Goal: Task Accomplishment & Management: Manage account settings

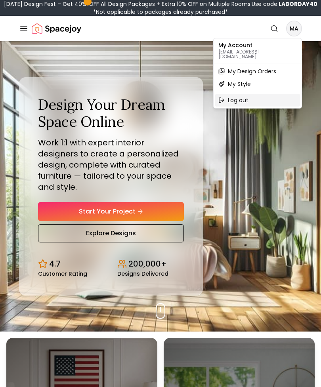
click at [230, 95] on div "Log out" at bounding box center [257, 100] width 85 height 13
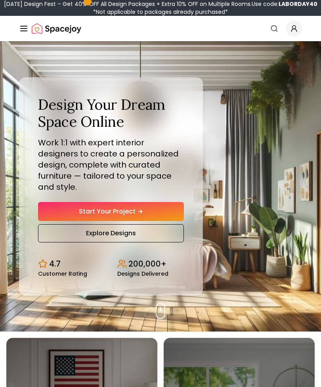
click at [290, 25] on span "Global" at bounding box center [294, 29] width 16 height 16
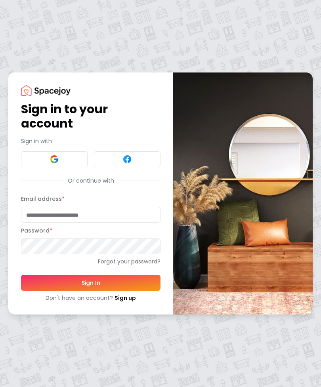
click at [37, 216] on input "Email address *" at bounding box center [91, 215] width 140 height 16
type input "**********"
click at [91, 283] on button "Sign In" at bounding box center [91, 283] width 140 height 16
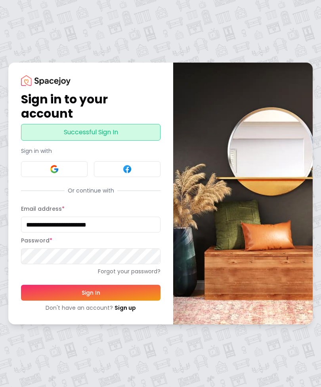
click at [72, 291] on button "Sign In" at bounding box center [91, 293] width 140 height 16
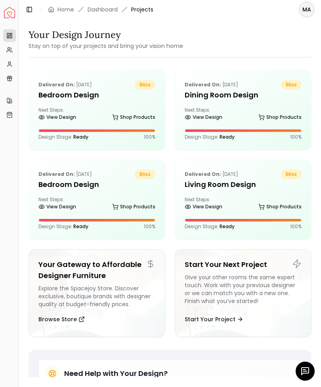
click at [67, 95] on h5 "Bedroom Design" at bounding box center [96, 95] width 117 height 11
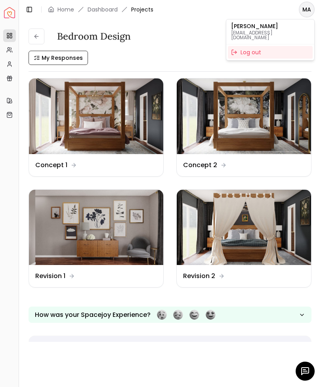
click at [178, 36] on html "Spacejoy Dashboard Overview Projects My Referrals My Profile Gift Card Balance …" at bounding box center [160, 193] width 321 height 387
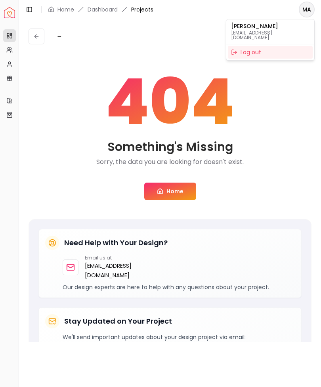
click at [171, 196] on html "Spacejoy Dashboard Overview Projects My Referrals My Profile Gift Card Balance …" at bounding box center [160, 193] width 321 height 387
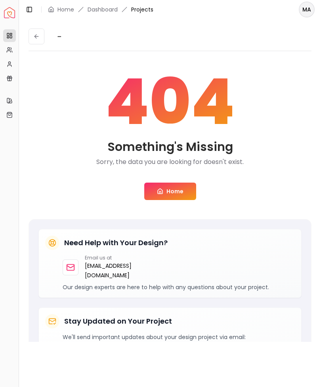
click at [166, 191] on link "Home" at bounding box center [170, 191] width 52 height 17
